Goal: Communication & Community: Participate in discussion

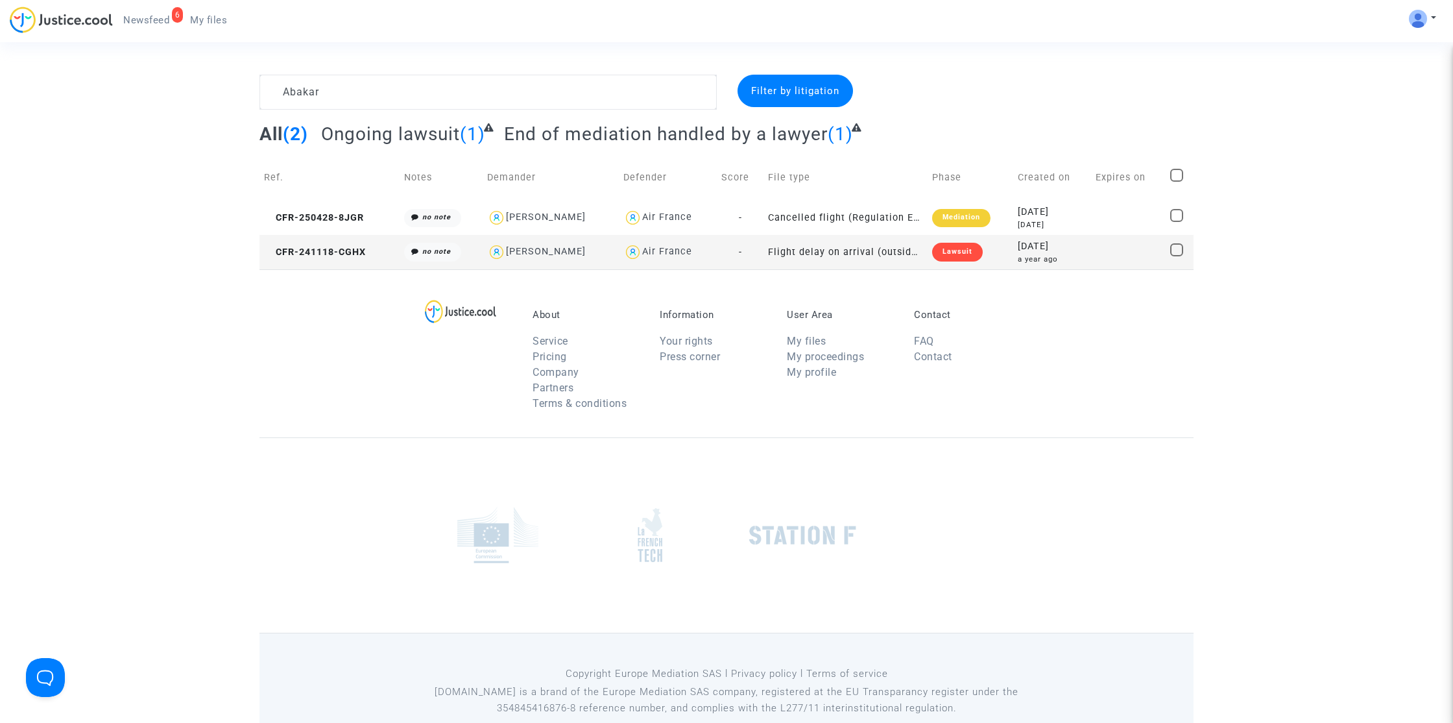
type textarea "Abakar"
click at [348, 222] on span "CFR-250428-8JGR" at bounding box center [314, 217] width 100 height 11
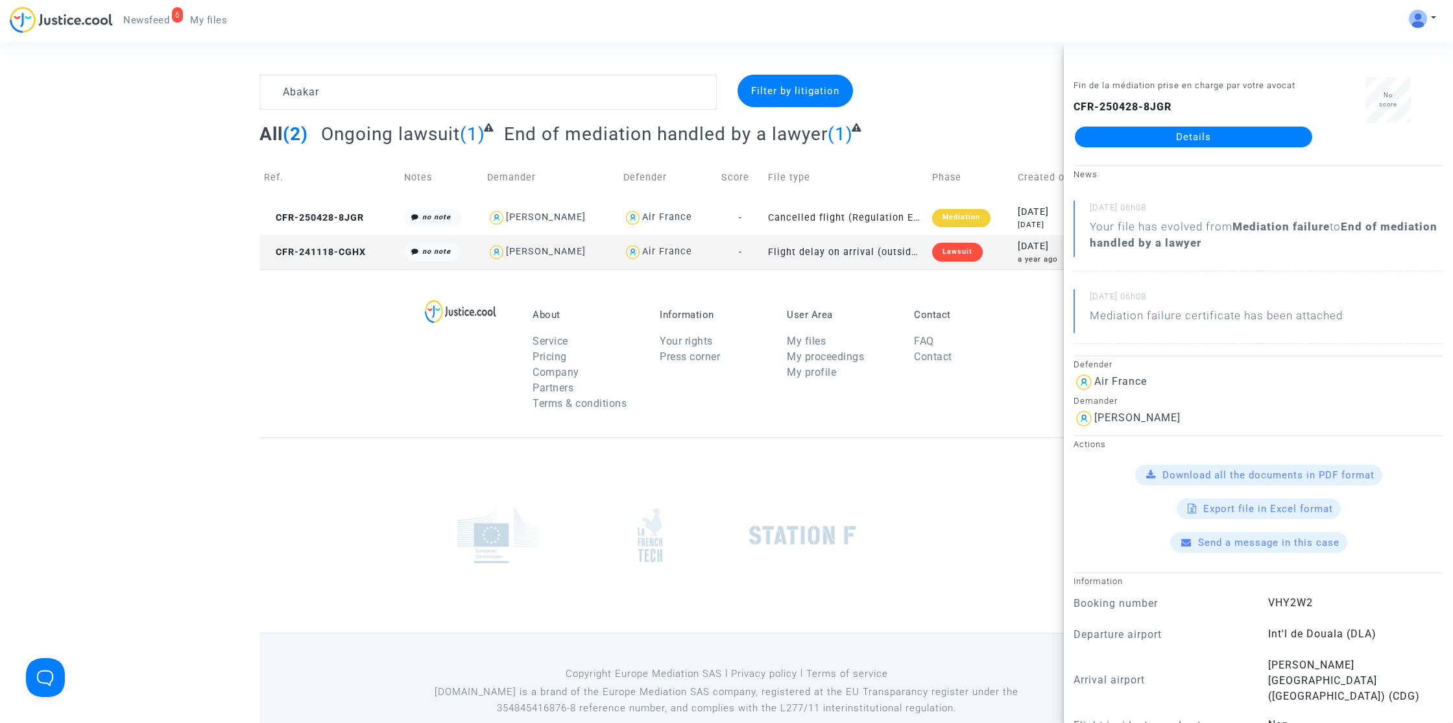
click at [1141, 144] on link "Details" at bounding box center [1193, 137] width 237 height 21
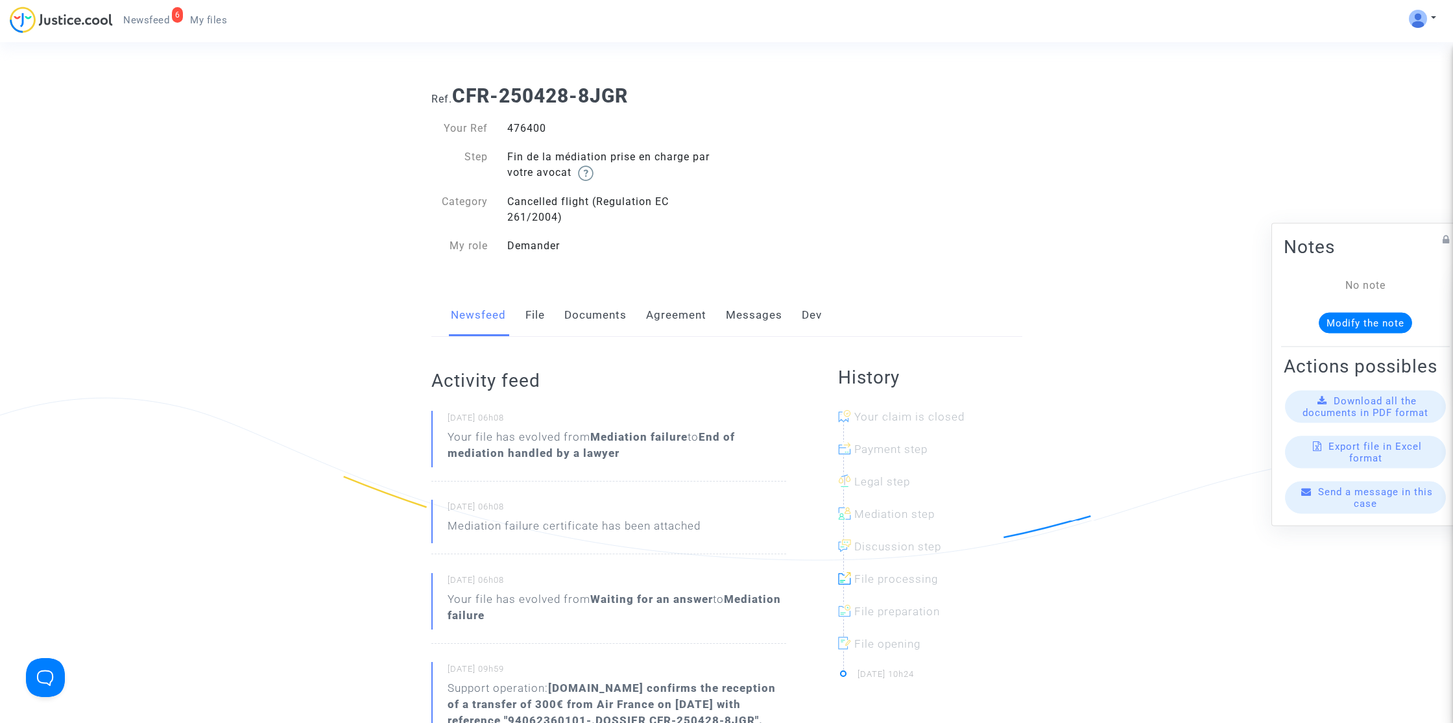
click at [751, 319] on link "Messages" at bounding box center [754, 315] width 56 height 43
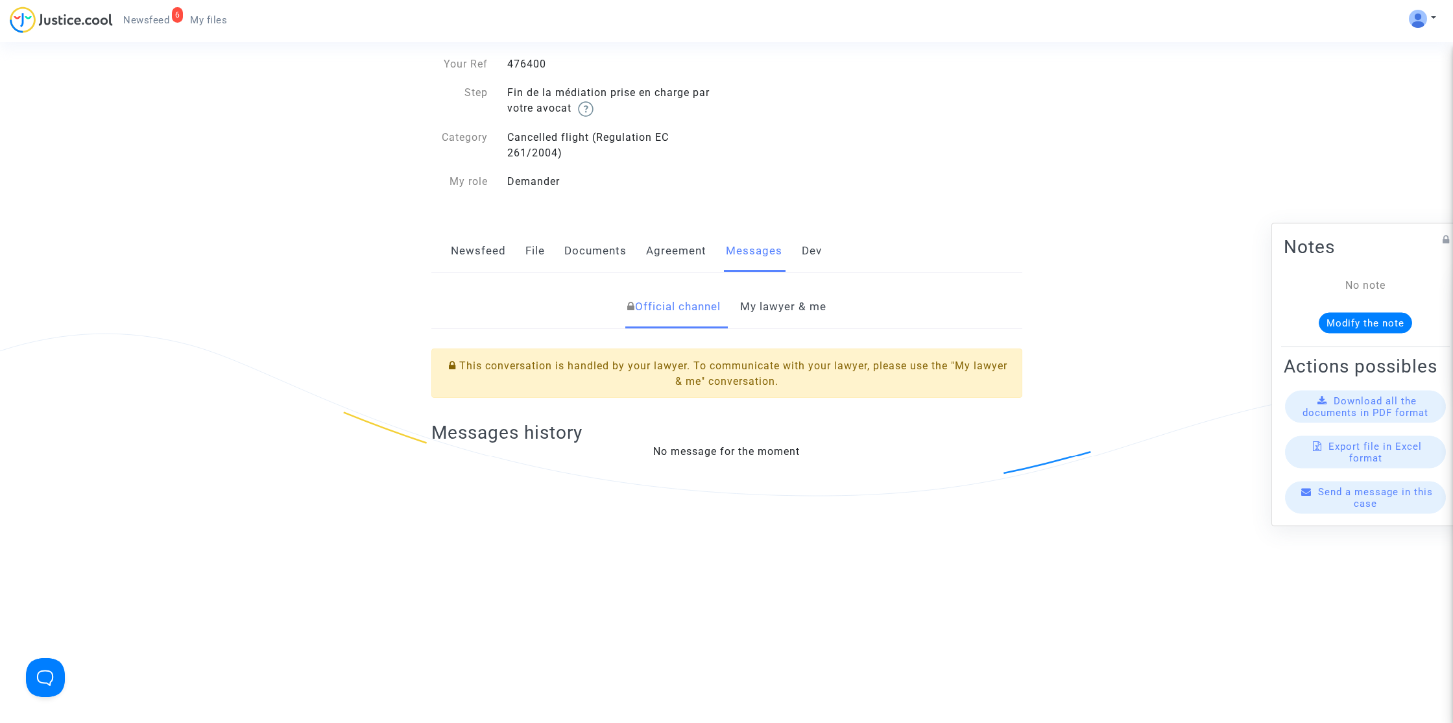
scroll to position [145, 0]
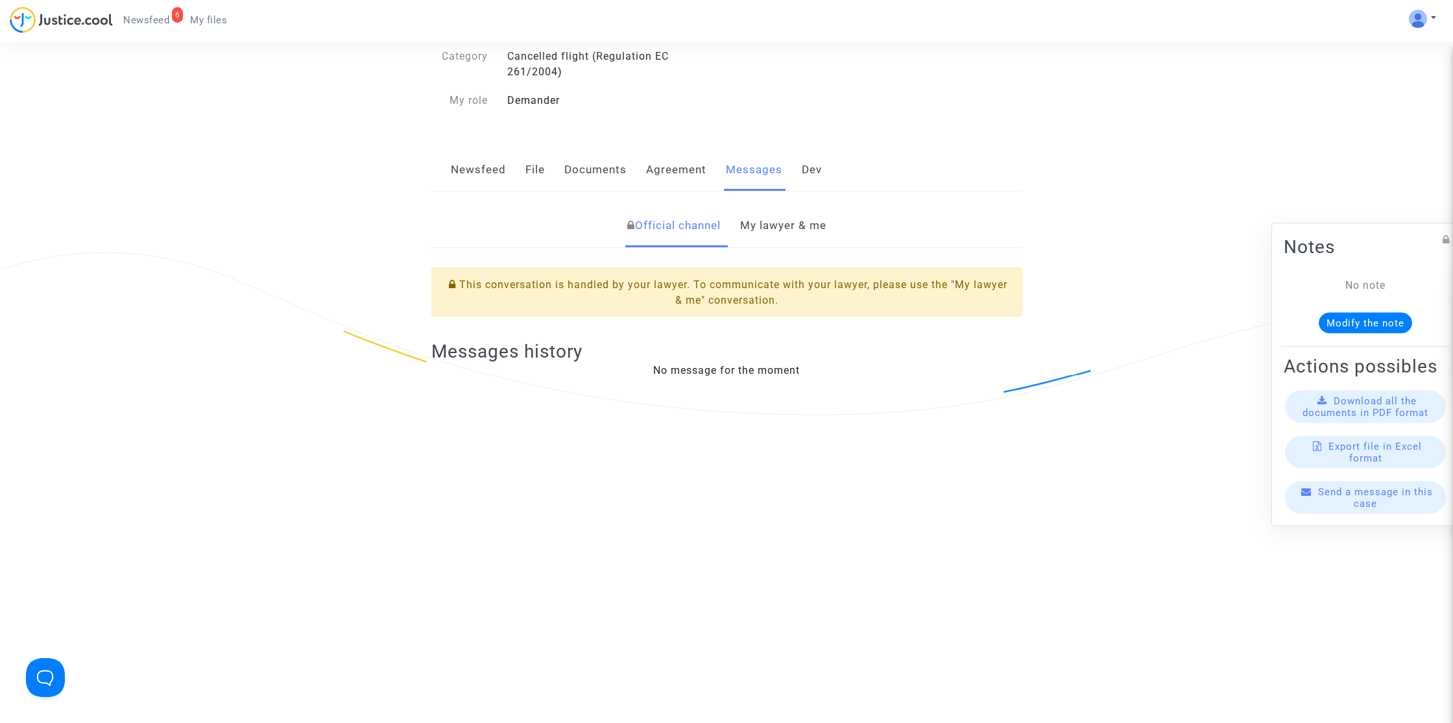
click at [783, 219] on link "My lawyer & me" at bounding box center [783, 225] width 86 height 43
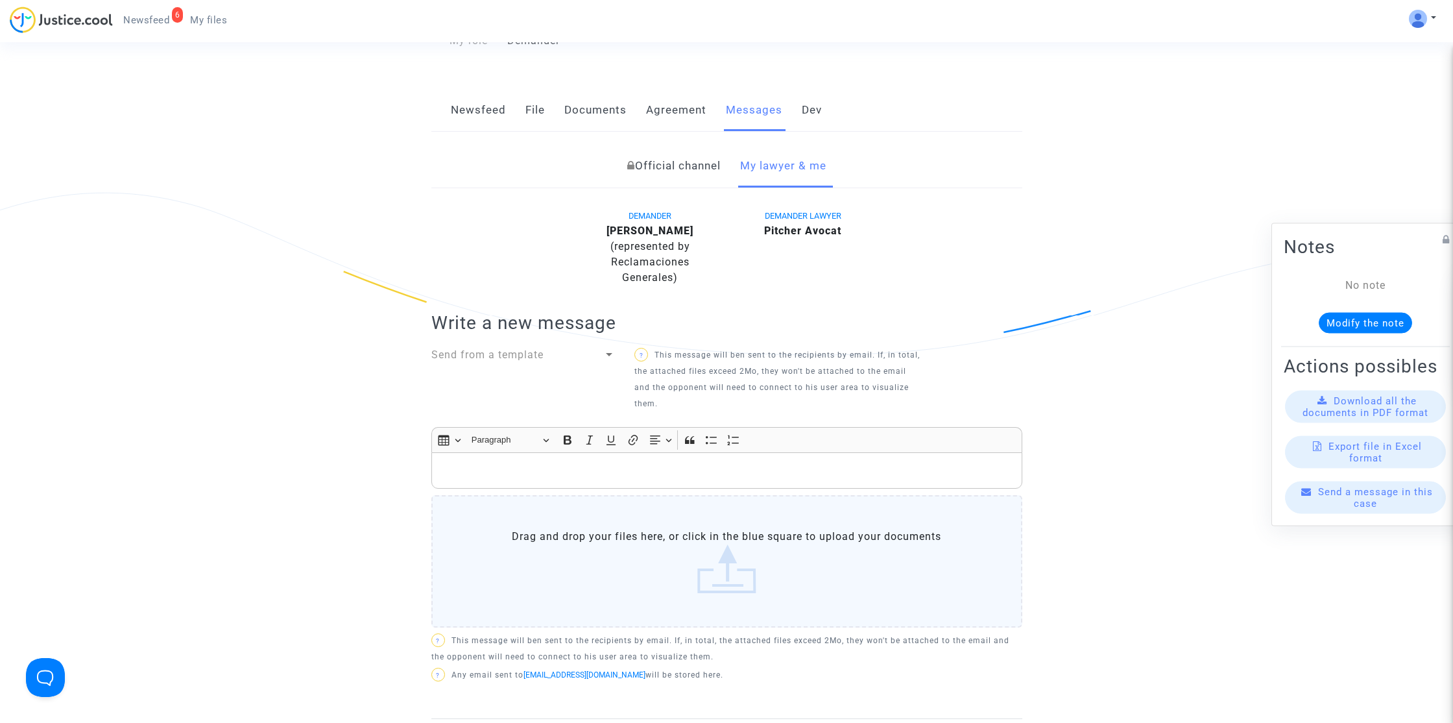
scroll to position [288, 0]
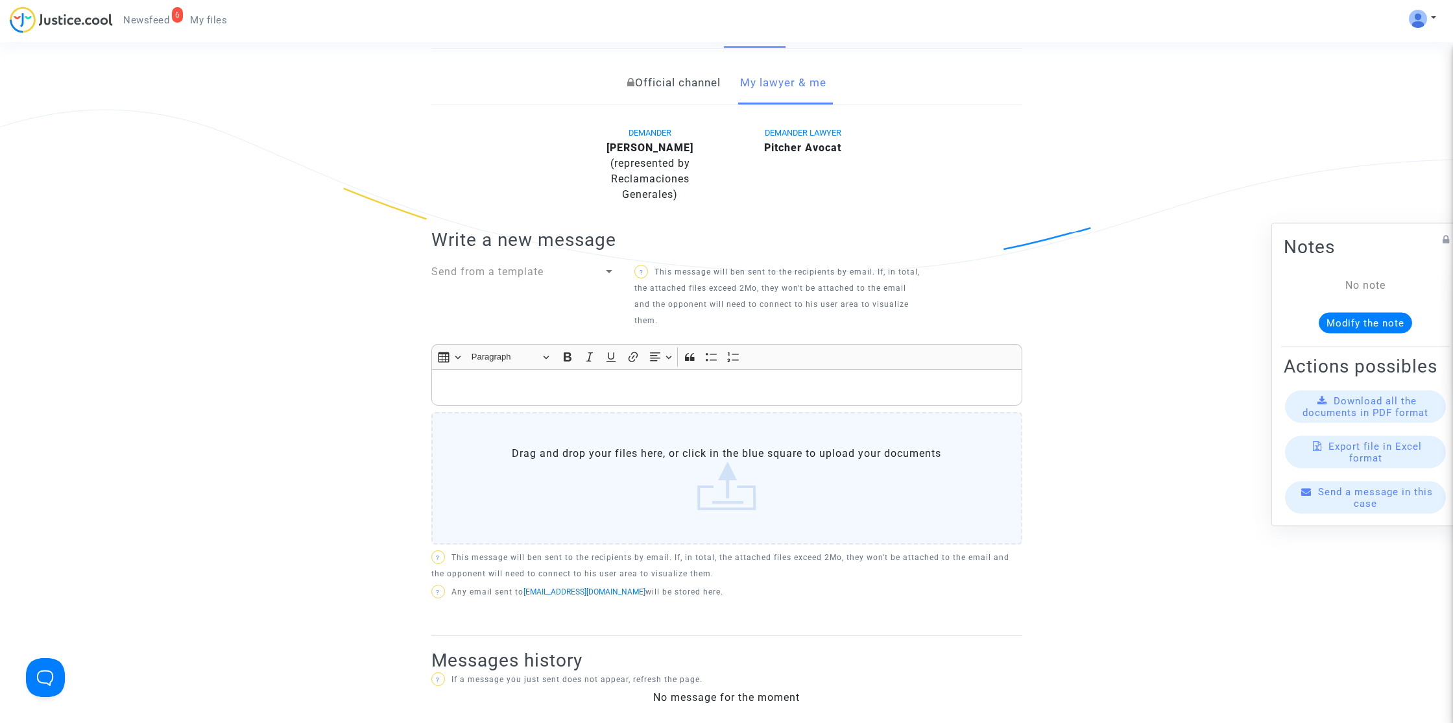
click at [657, 396] on div "Rich Text Editor, main" at bounding box center [726, 387] width 591 height 36
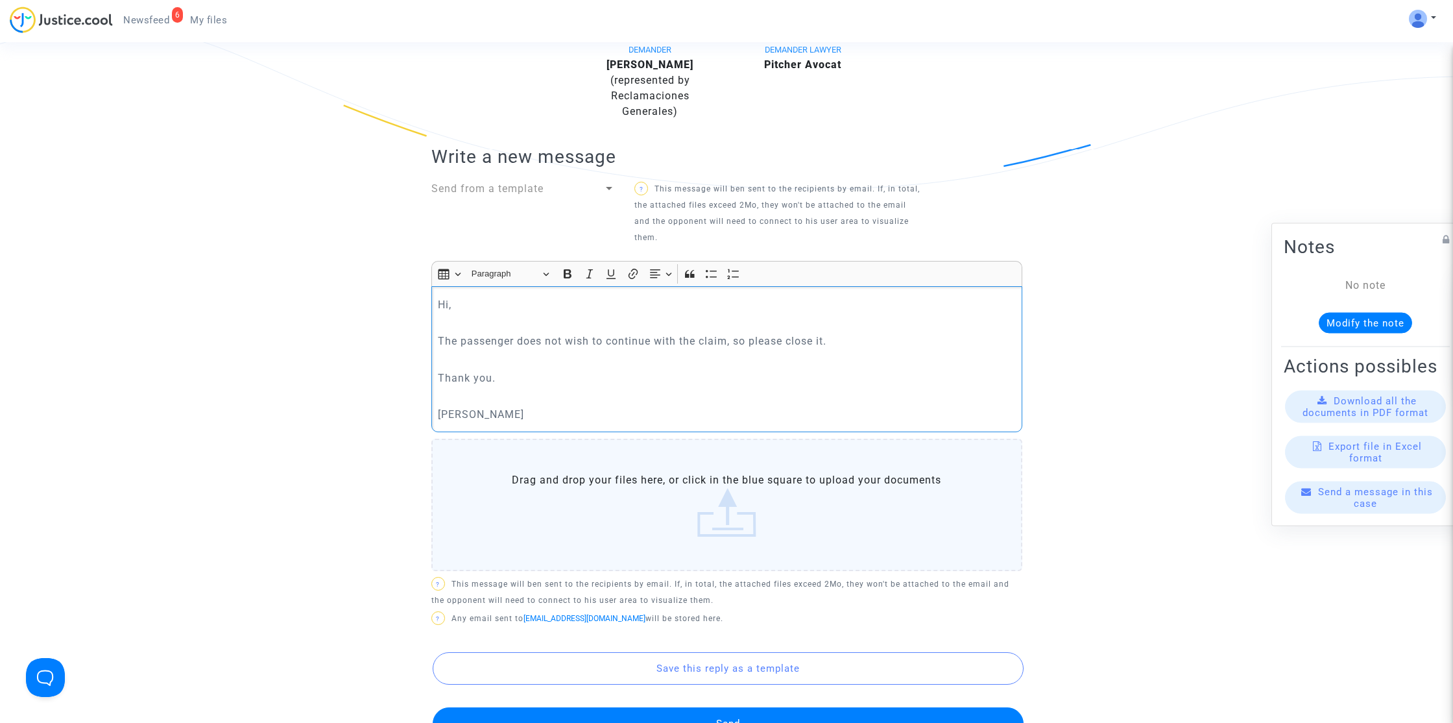
scroll to position [379, 0]
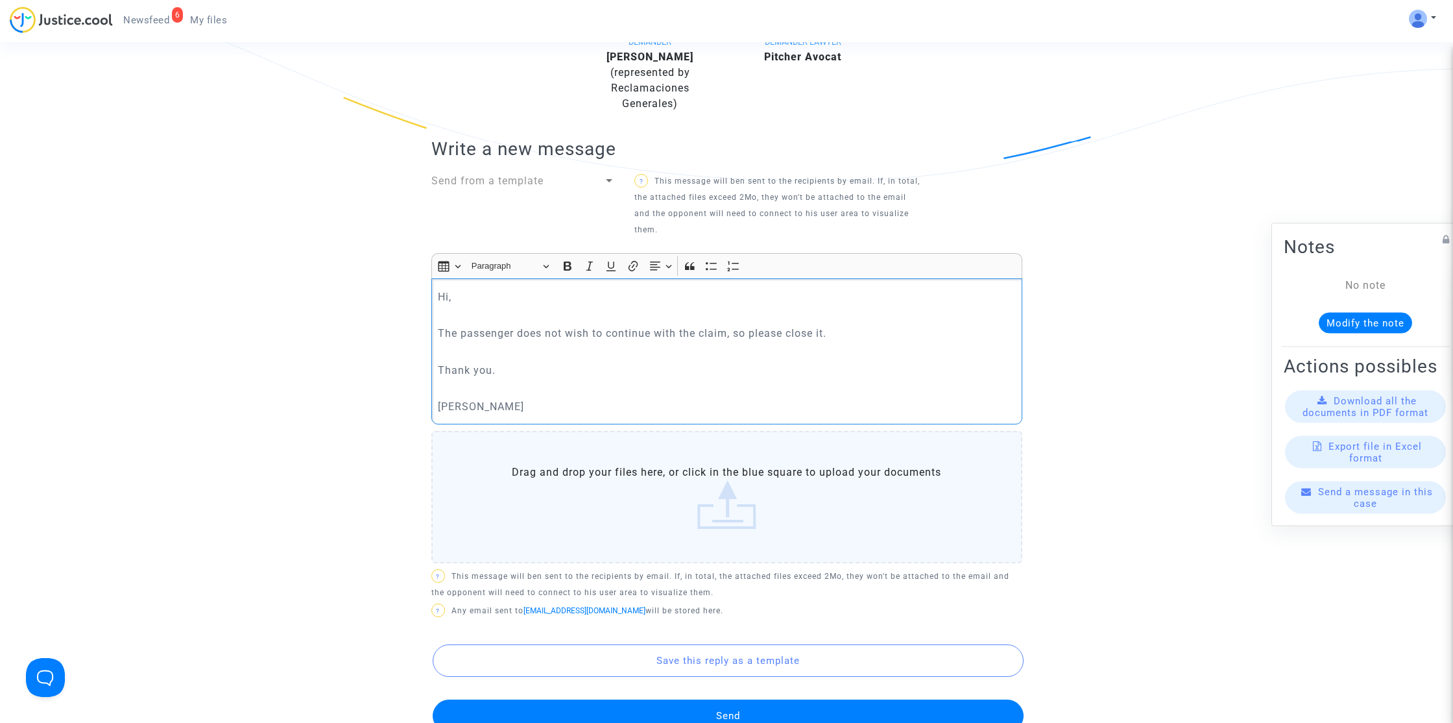
click at [693, 716] on button "Send" at bounding box center [728, 715] width 591 height 32
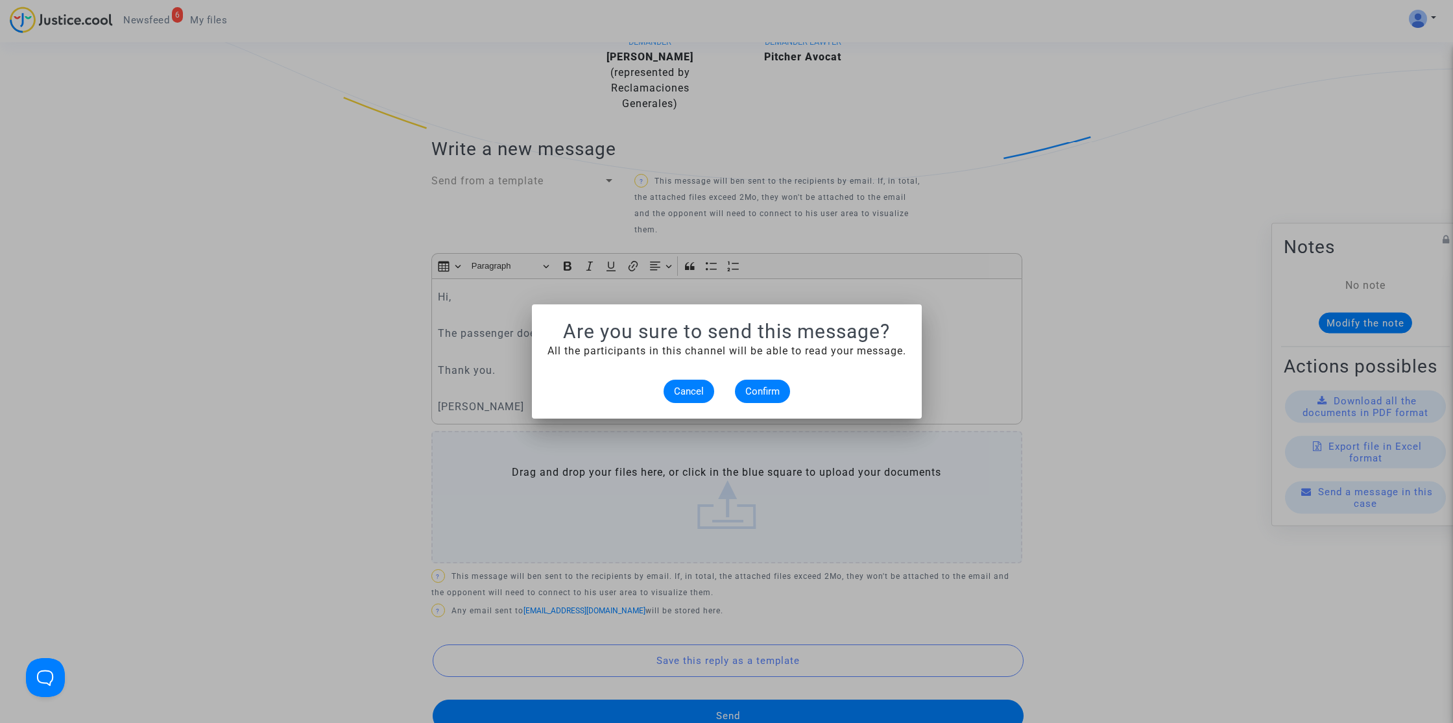
scroll to position [0, 0]
click at [753, 385] on span "Confirm" at bounding box center [762, 391] width 34 height 12
